Goal: Transaction & Acquisition: Purchase product/service

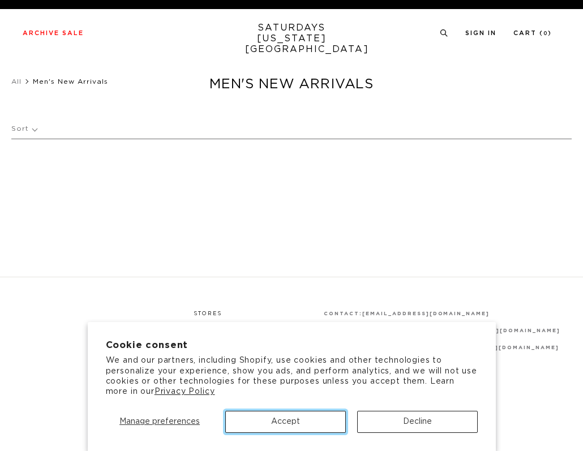
click at [297, 419] on button "Accept" at bounding box center [285, 422] width 121 height 22
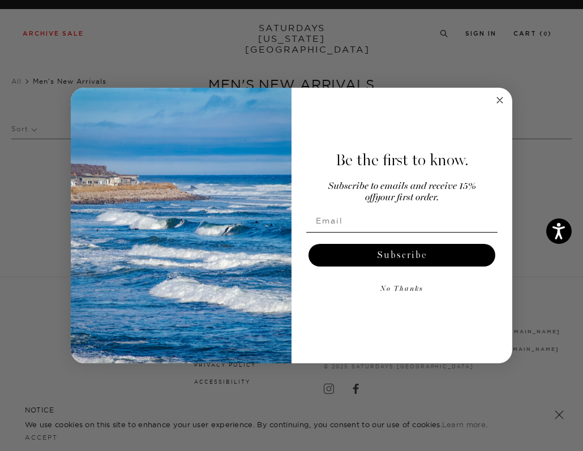
click at [498, 97] on circle "Close dialog" at bounding box center [500, 99] width 13 height 13
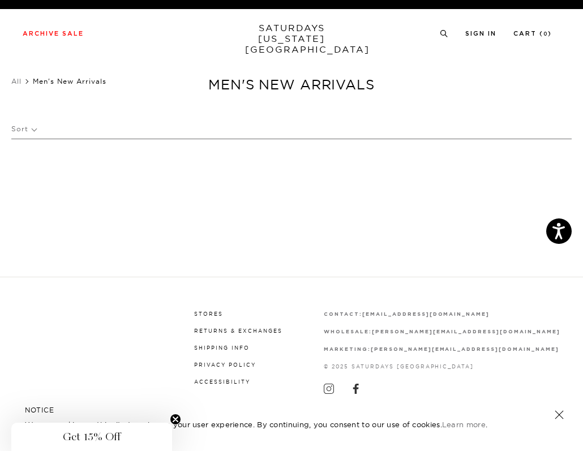
click at [556, 416] on link at bounding box center [560, 415] width 16 height 16
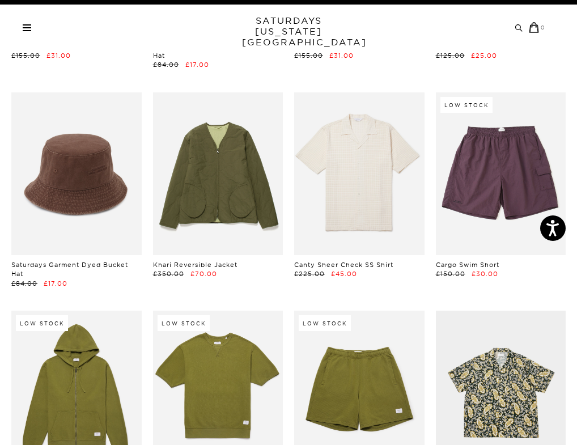
scroll to position [3625, 0]
